Goal: Navigation & Orientation: Go to known website

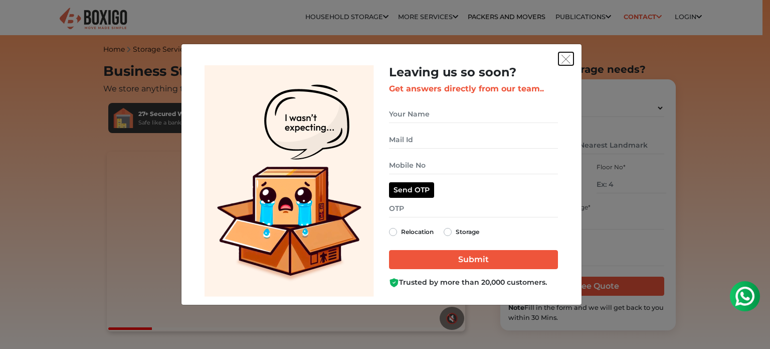
click at [570, 57] on img "get free quote dialog" at bounding box center [566, 59] width 9 height 9
click at [567, 57] on img "get free quote dialog" at bounding box center [566, 59] width 9 height 9
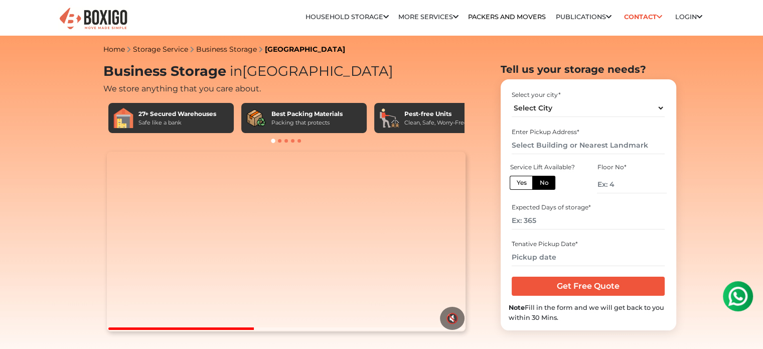
click at [102, 7] on img at bounding box center [93, 19] width 70 height 25
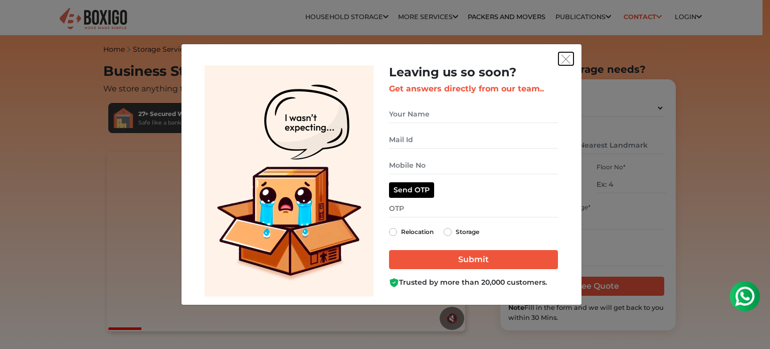
click at [562, 59] on img "get free quote dialog" at bounding box center [566, 59] width 9 height 9
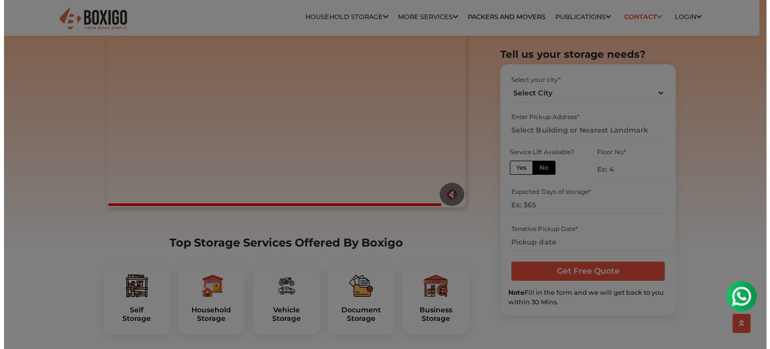
scroll to position [301, 0]
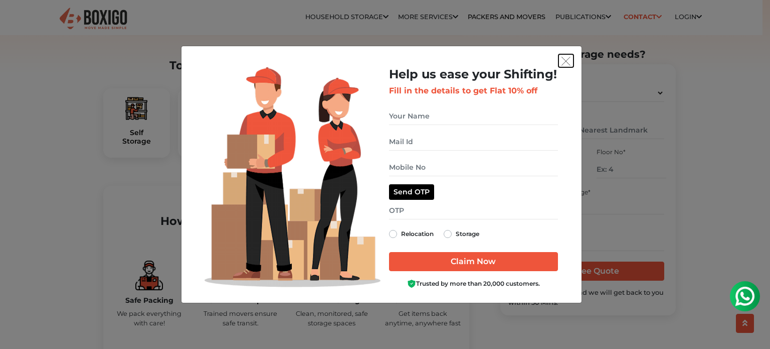
click at [560, 57] on button "get free quote dialog" at bounding box center [566, 60] width 15 height 13
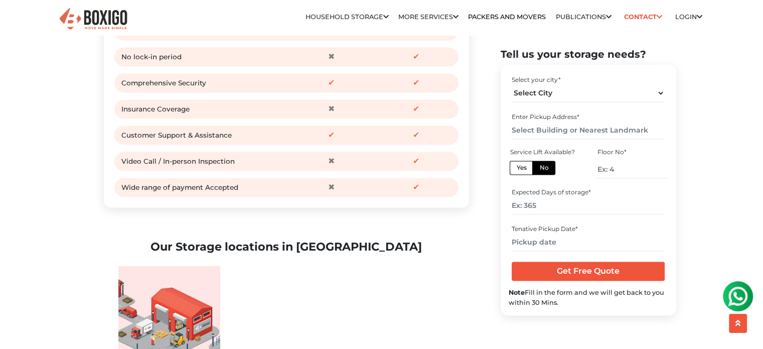
scroll to position [1404, 0]
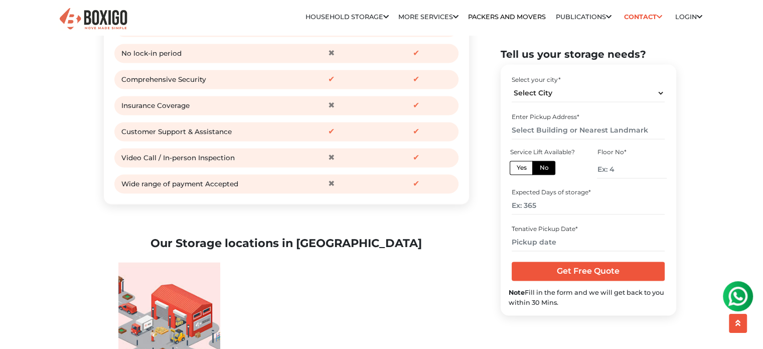
click at [104, 13] on img at bounding box center [93, 19] width 70 height 25
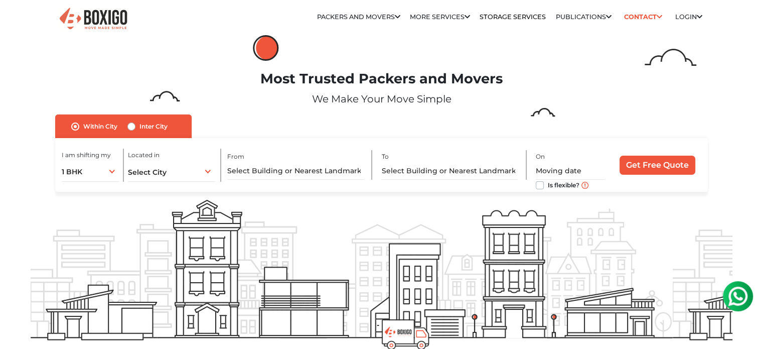
drag, startPoint x: 416, startPoint y: 309, endPoint x: 380, endPoint y: 247, distance: 71.7
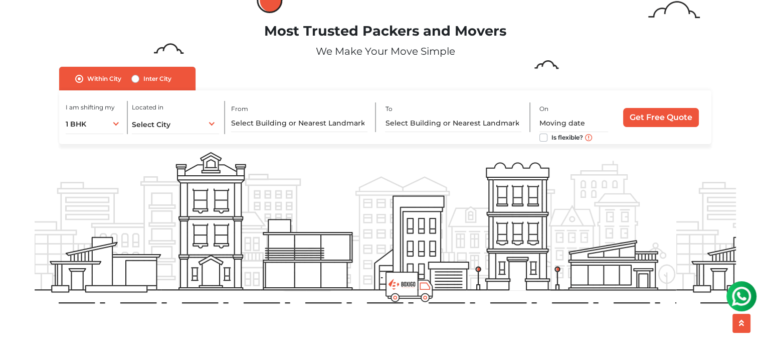
scroll to position [50, 0]
